Goal: Use online tool/utility: Utilize a website feature to perform a specific function

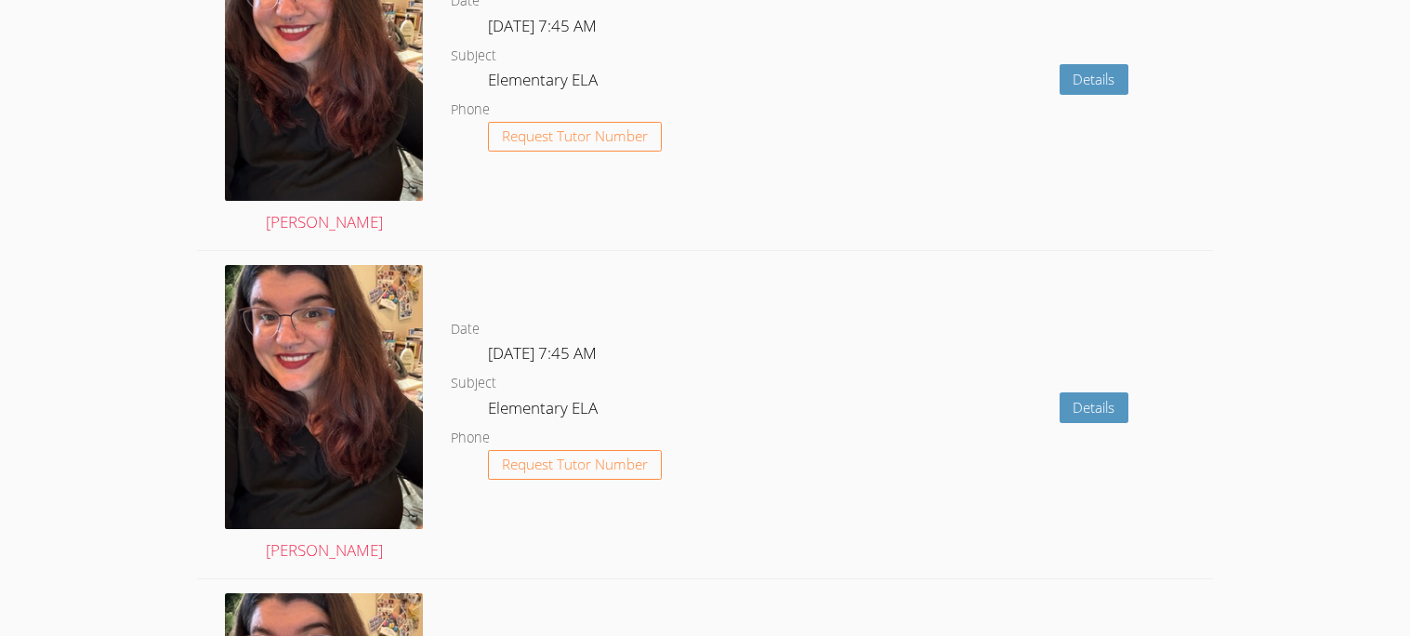
scroll to position [3655, 0]
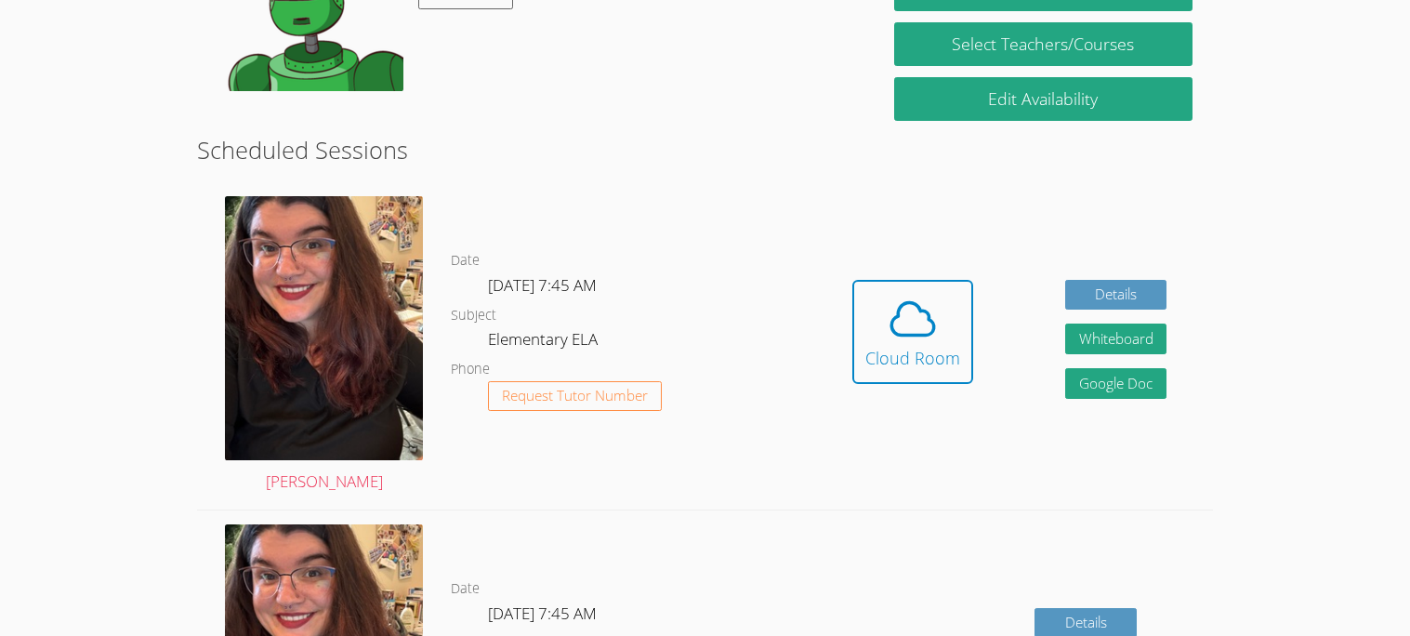
scroll to position [311, 0]
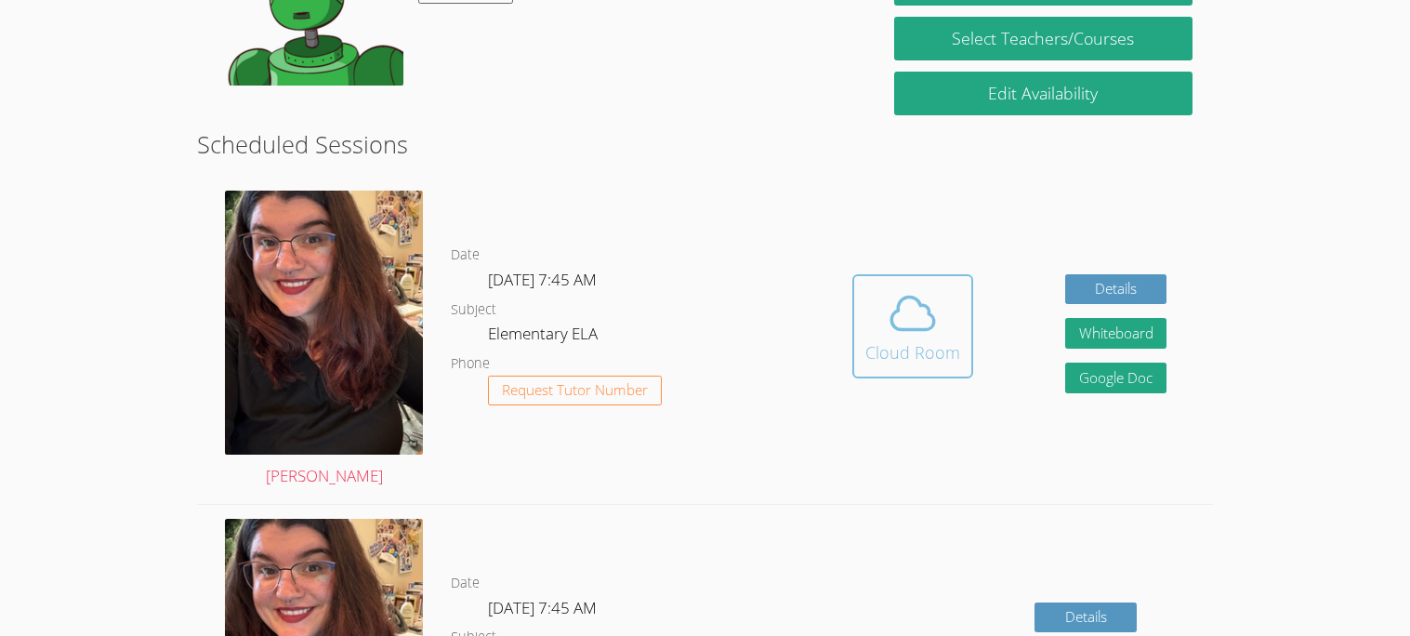
click at [935, 339] on div "Cloud Room" at bounding box center [912, 352] width 95 height 26
click at [882, 295] on span at bounding box center [912, 313] width 95 height 52
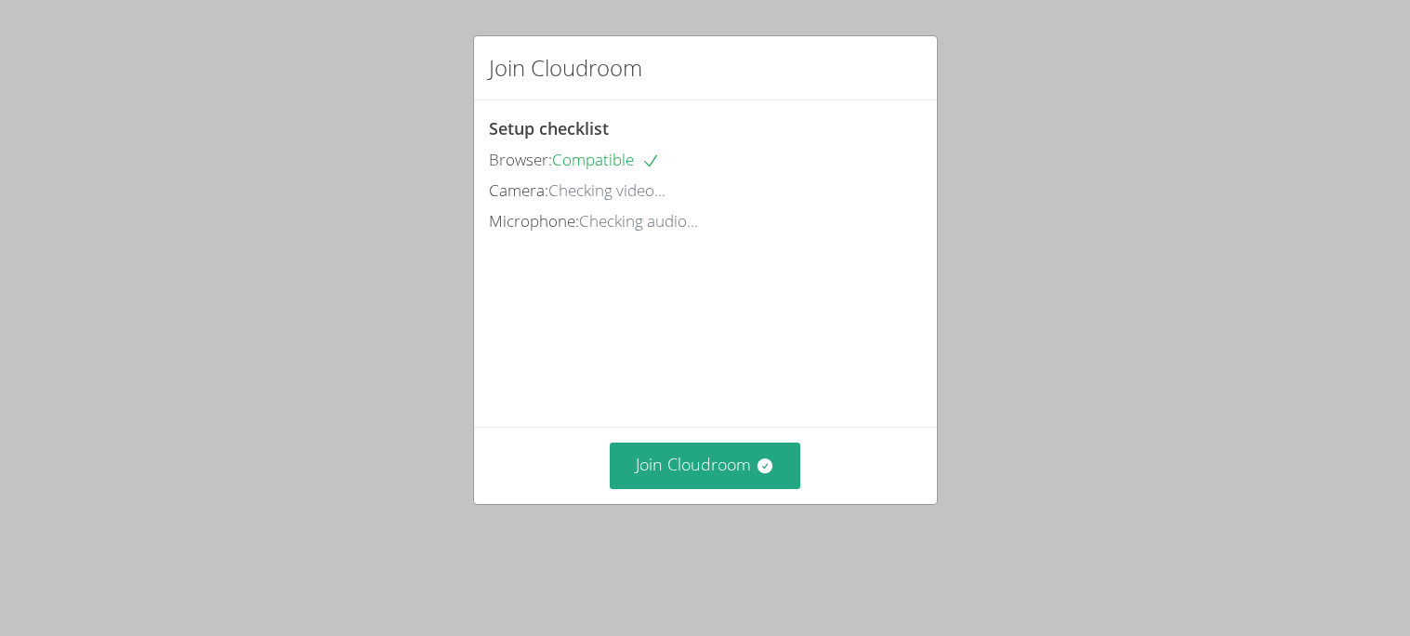
click at [687, 292] on video at bounding box center [628, 319] width 279 height 139
click at [759, 466] on icon at bounding box center [764, 465] width 15 height 15
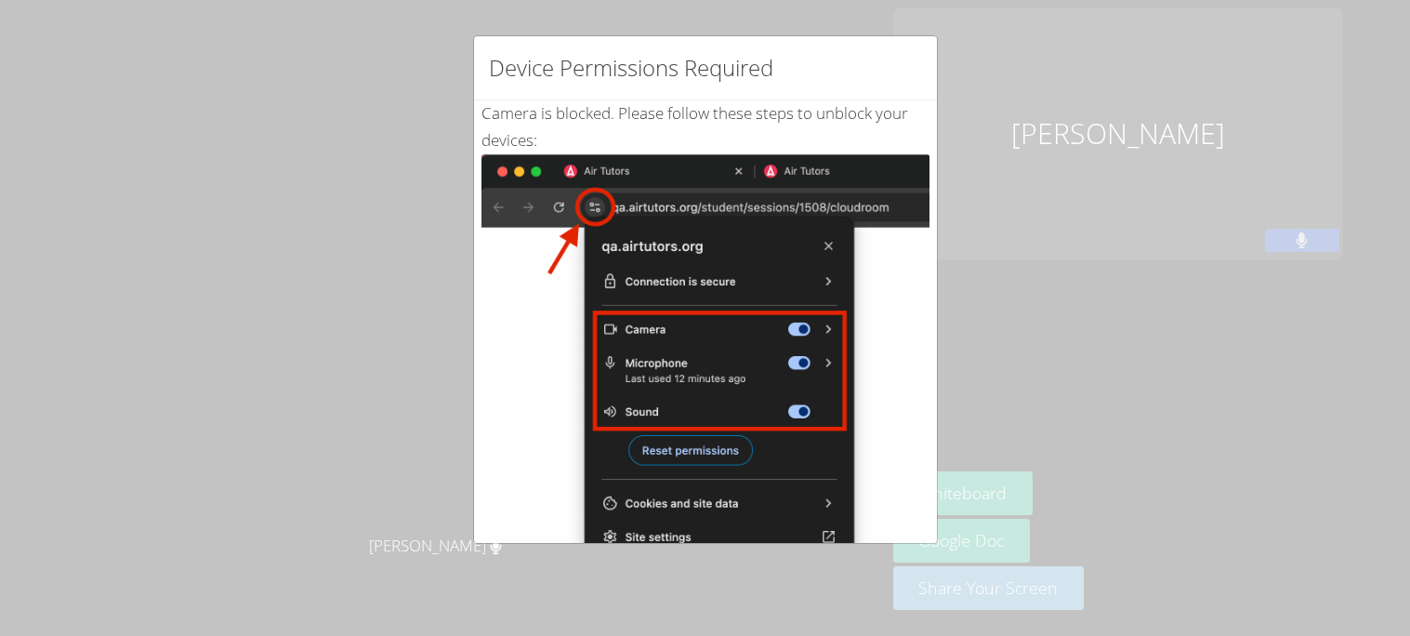
click at [865, 227] on img at bounding box center [705, 364] width 448 height 420
click at [976, 215] on div "Device Permissions Required Camera is blocked . Please follow these steps to un…" at bounding box center [705, 318] width 1410 height 636
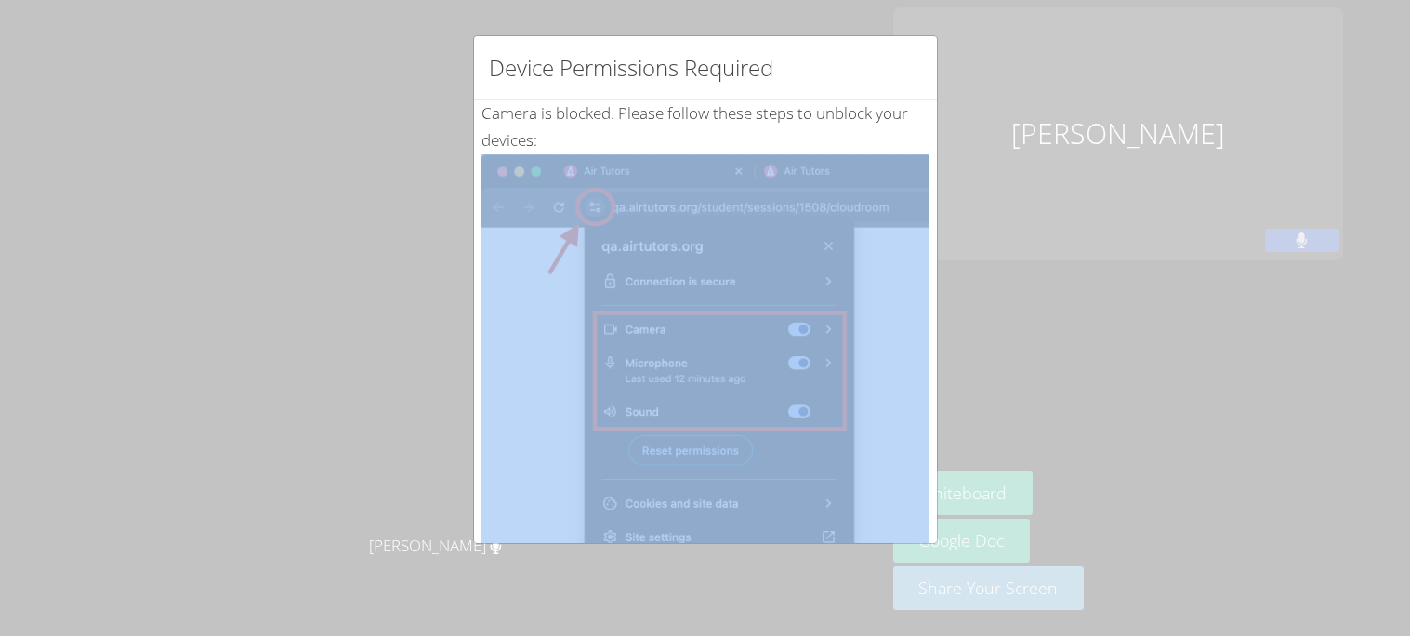
click at [976, 215] on div "Device Permissions Required Camera is blocked . Please follow these steps to un…" at bounding box center [705, 318] width 1410 height 636
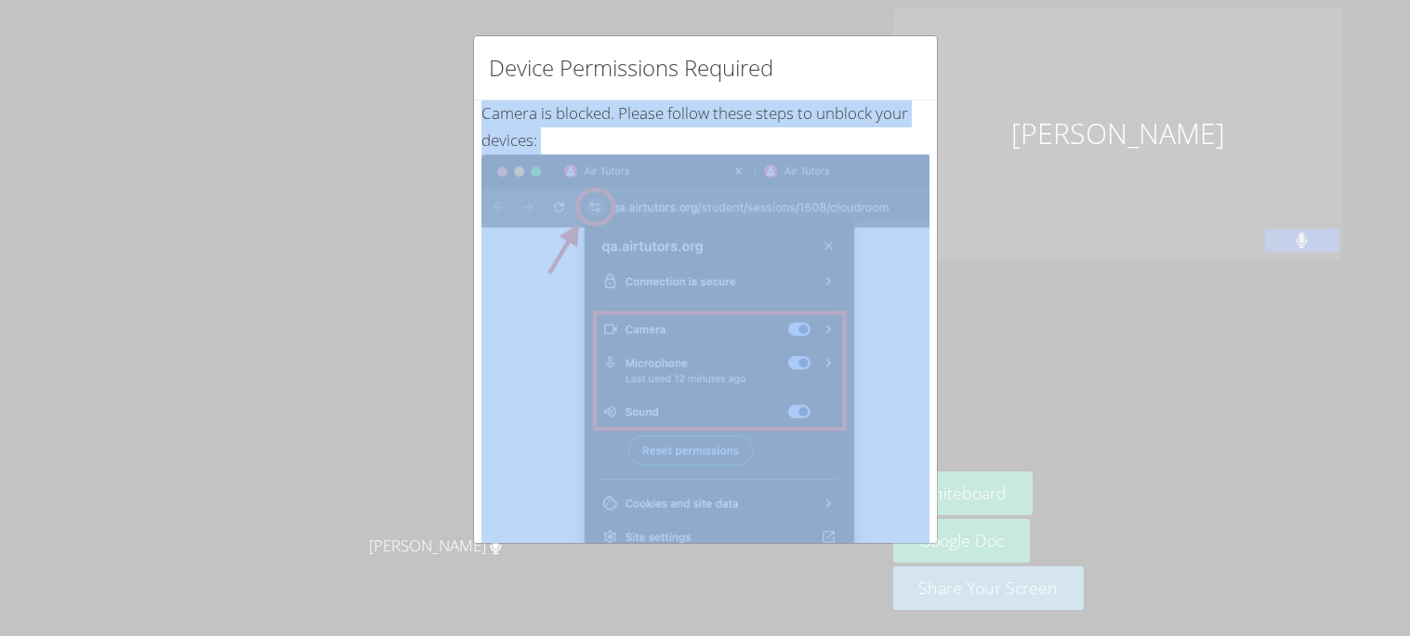
click at [976, 215] on div "Device Permissions Required Camera is blocked . Please follow these steps to un…" at bounding box center [705, 318] width 1410 height 636
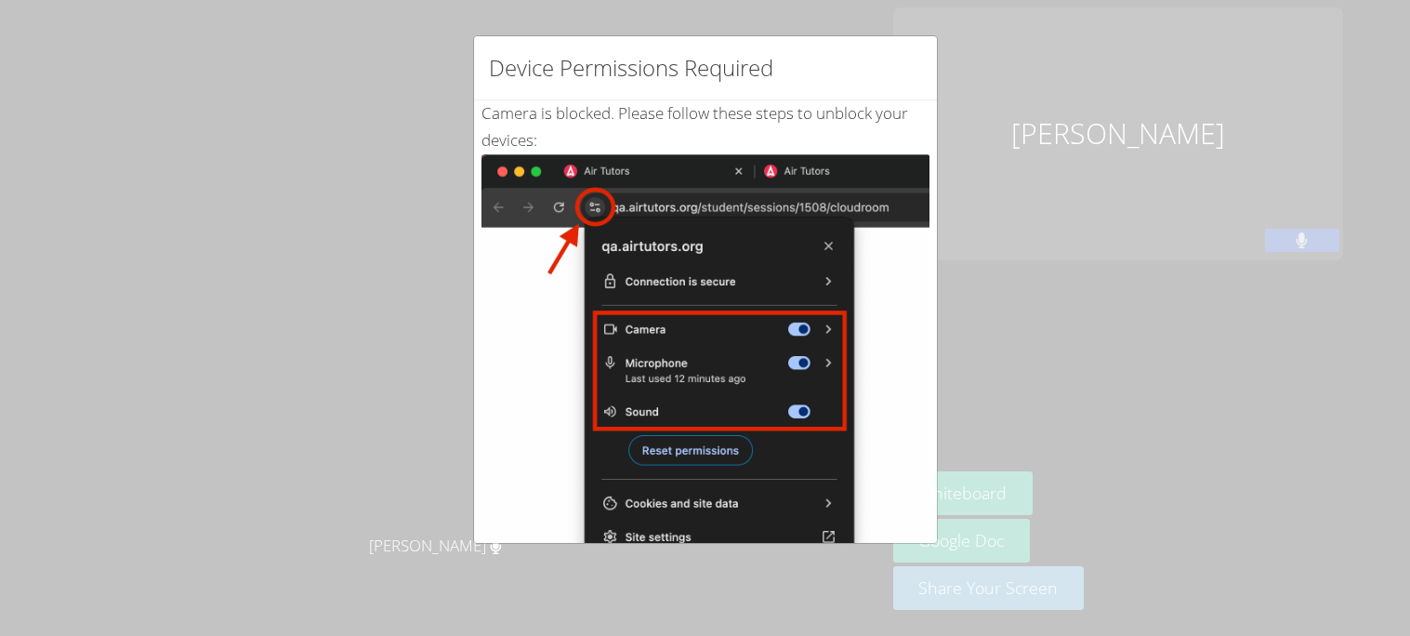
click at [425, 491] on div "Device Permissions Required Camera is blocked . Please follow these steps to un…" at bounding box center [705, 318] width 1410 height 636
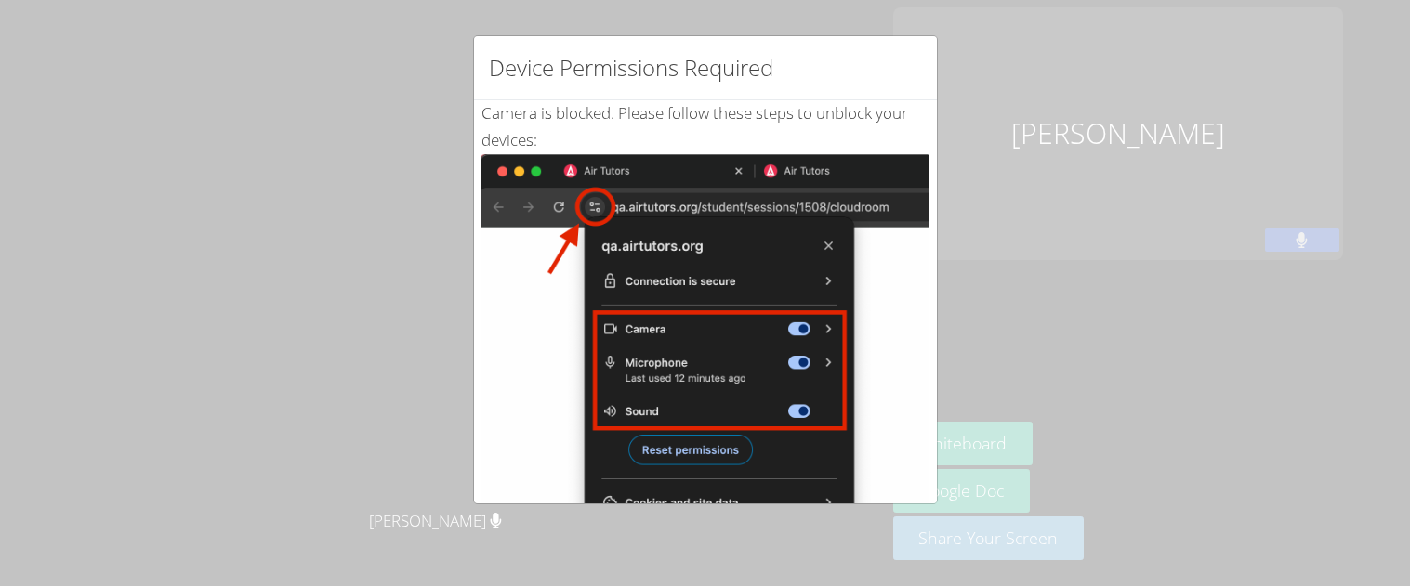
click at [1005, 373] on div "Device Permissions Required Camera is blocked . Please follow these steps to un…" at bounding box center [705, 293] width 1410 height 586
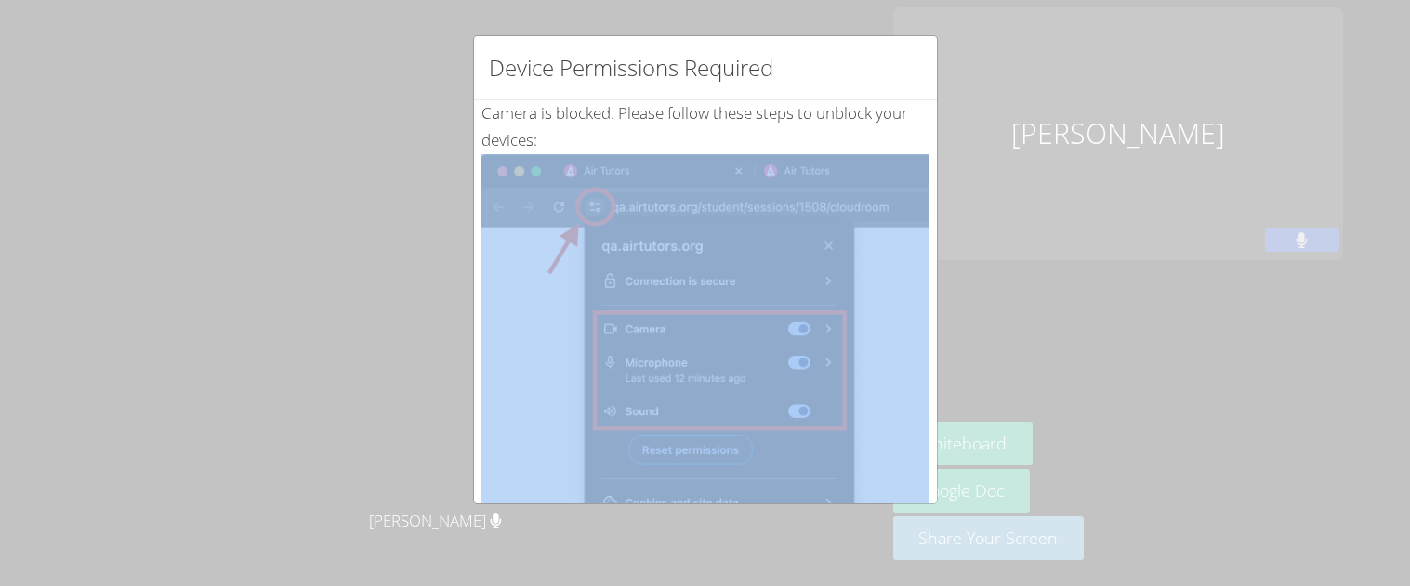
click at [1005, 373] on div "Device Permissions Required Camera is blocked . Please follow these steps to un…" at bounding box center [705, 293] width 1410 height 586
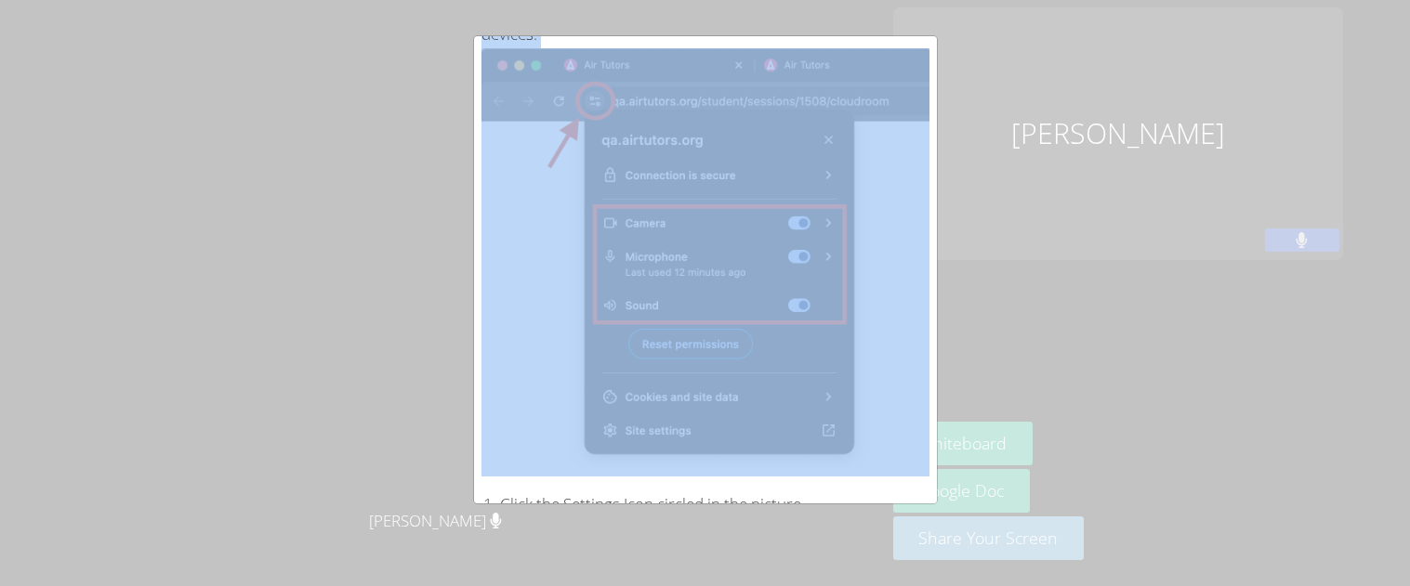
scroll to position [104, 0]
click at [633, 264] on img at bounding box center [705, 260] width 448 height 420
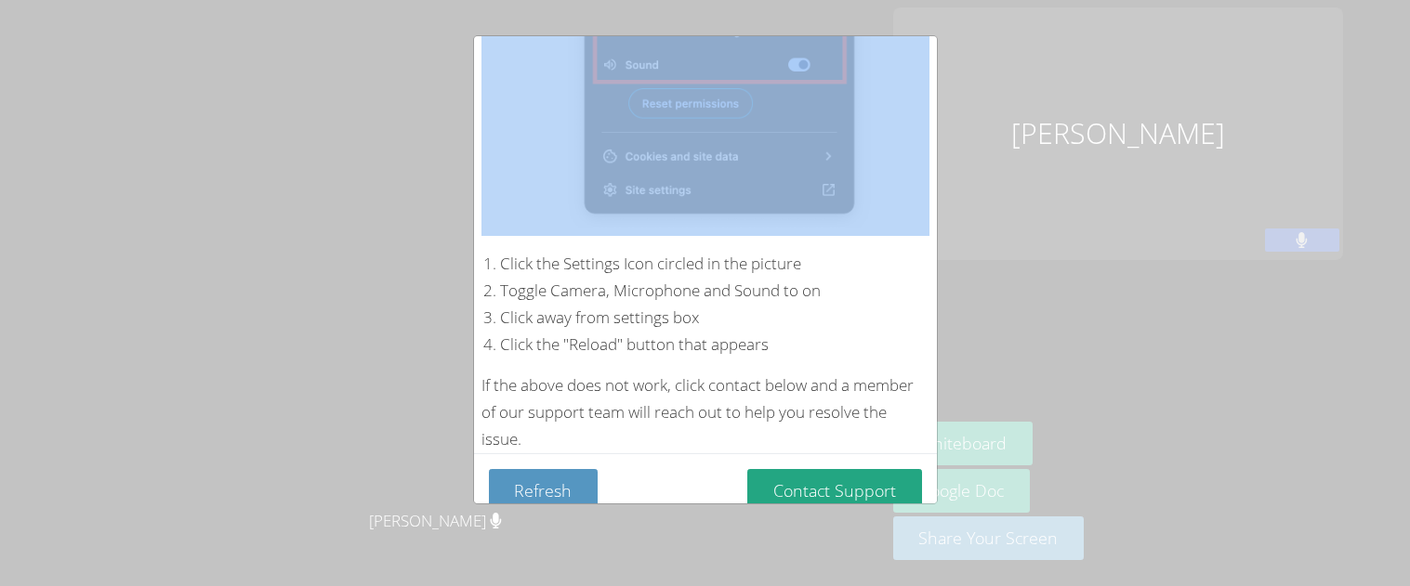
scroll to position [370, 0]
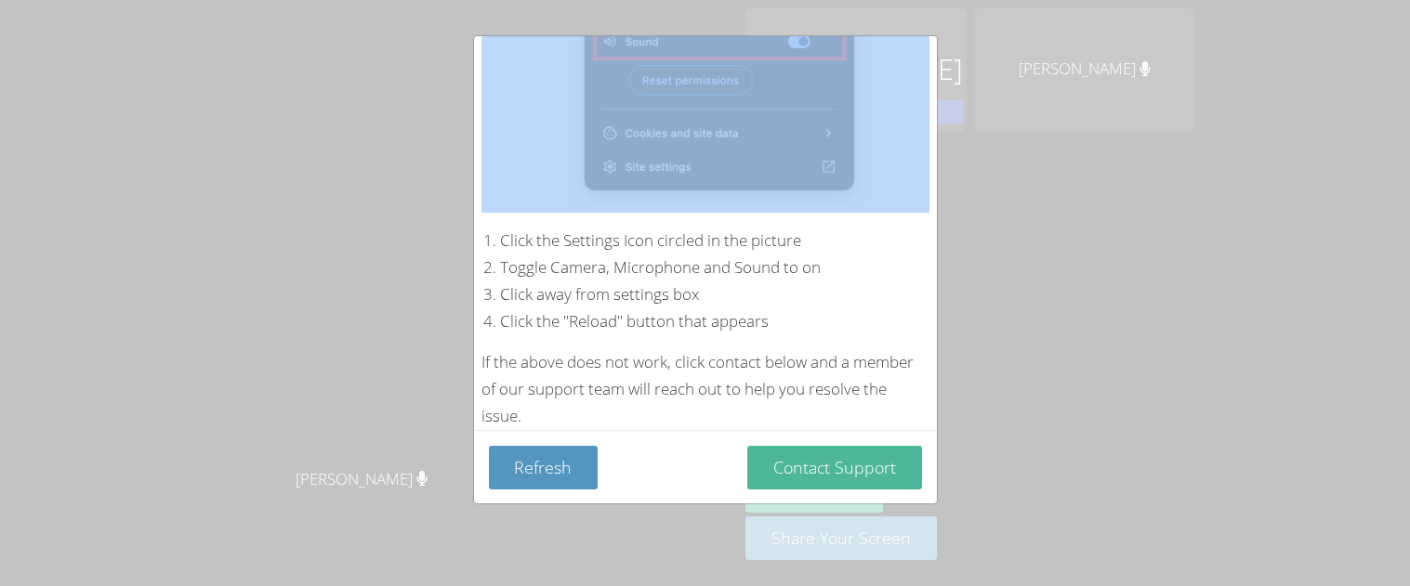
click at [809, 466] on button "Contact Support" at bounding box center [834, 468] width 175 height 44
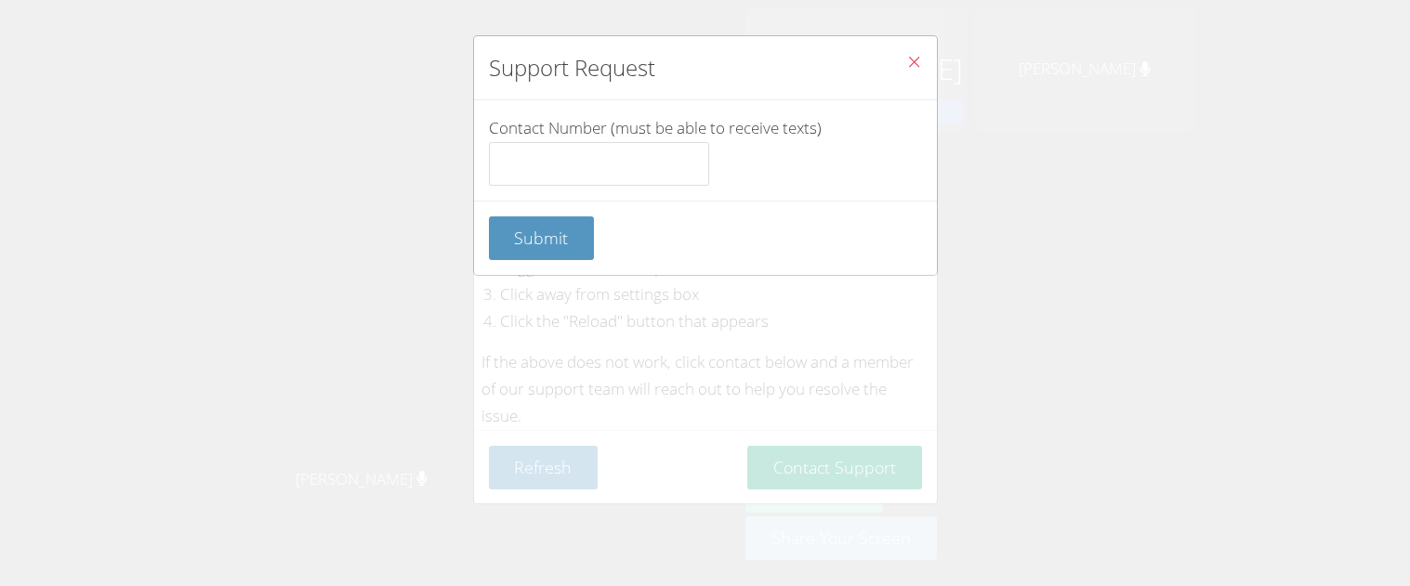
click at [912, 57] on icon "Close" at bounding box center [914, 62] width 16 height 16
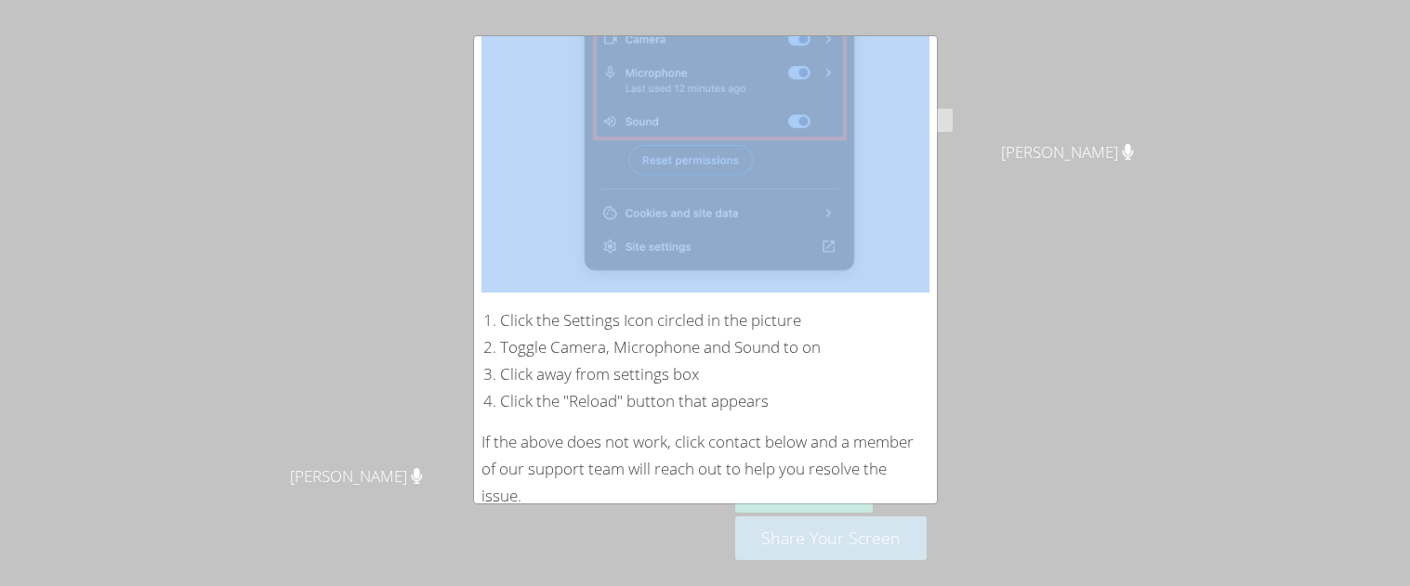
scroll to position [284, 0]
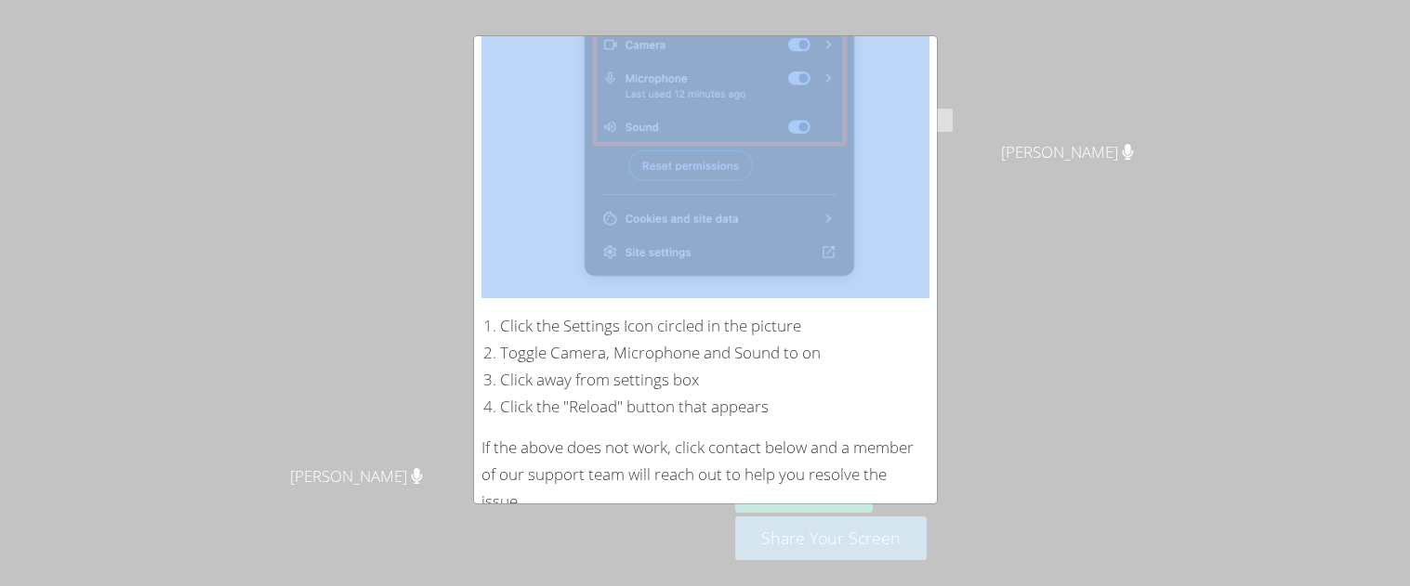
click at [746, 469] on div "If the above does not work, click contact below and a member of our support tea…" at bounding box center [705, 475] width 448 height 81
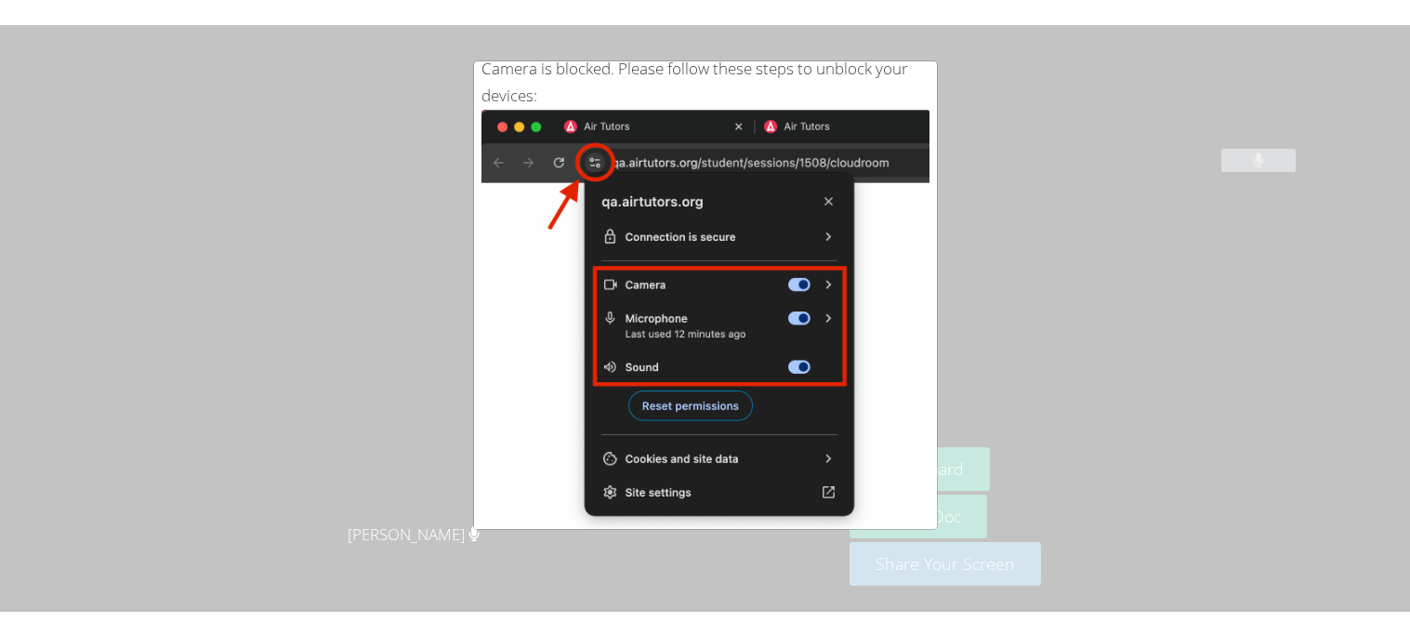
scroll to position [0, 0]
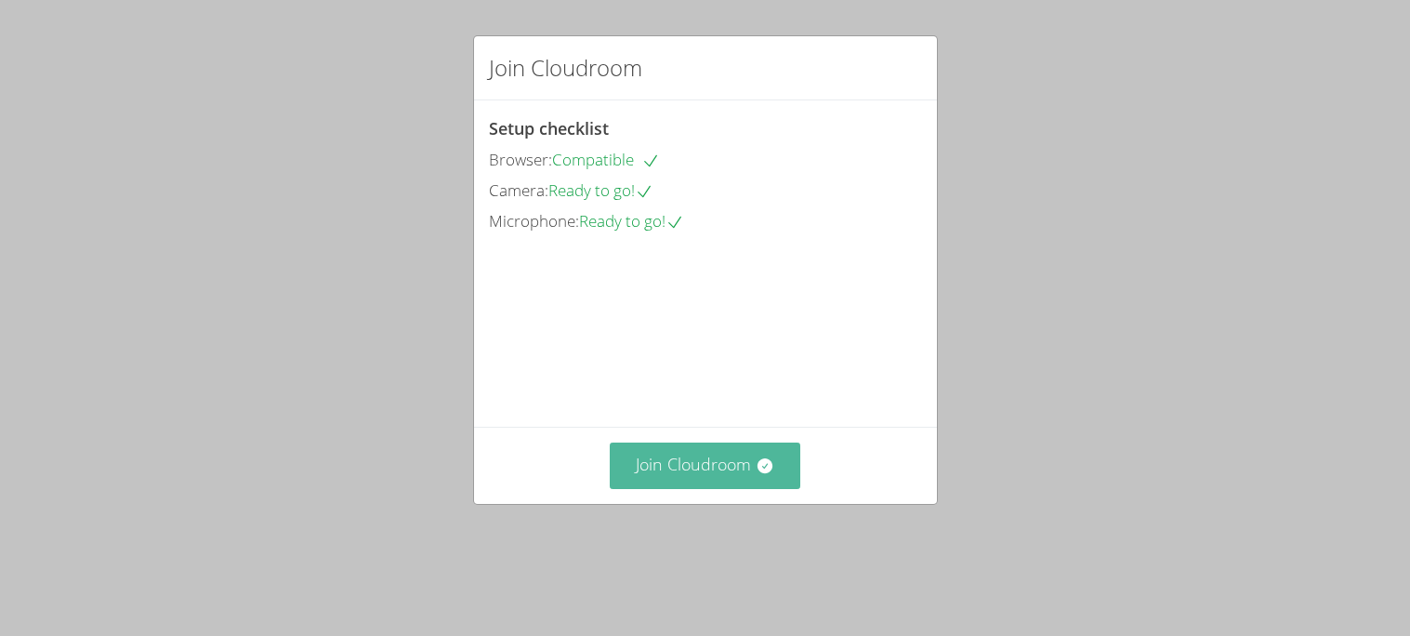
click at [669, 488] on button "Join Cloudroom" at bounding box center [705, 465] width 190 height 46
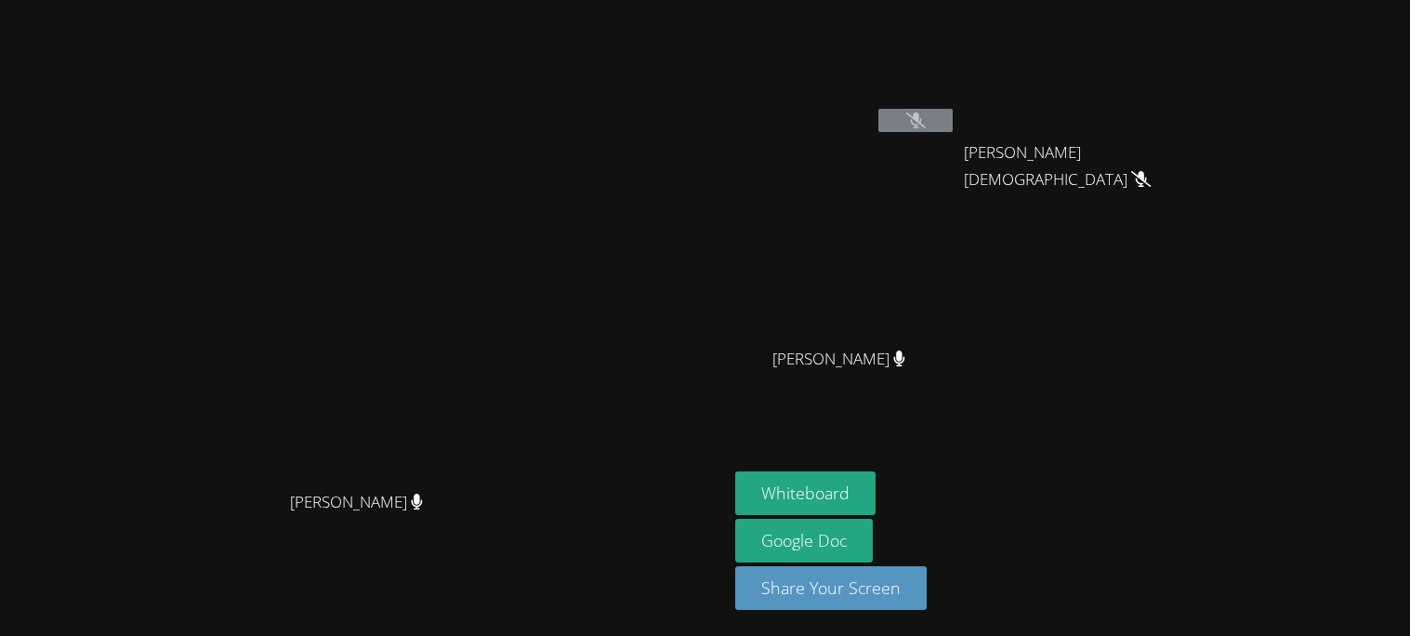
click at [956, 291] on video at bounding box center [845, 276] width 221 height 125
click at [875, 489] on button "Whiteboard" at bounding box center [805, 493] width 140 height 44
